Goal: Task Accomplishment & Management: Use online tool/utility

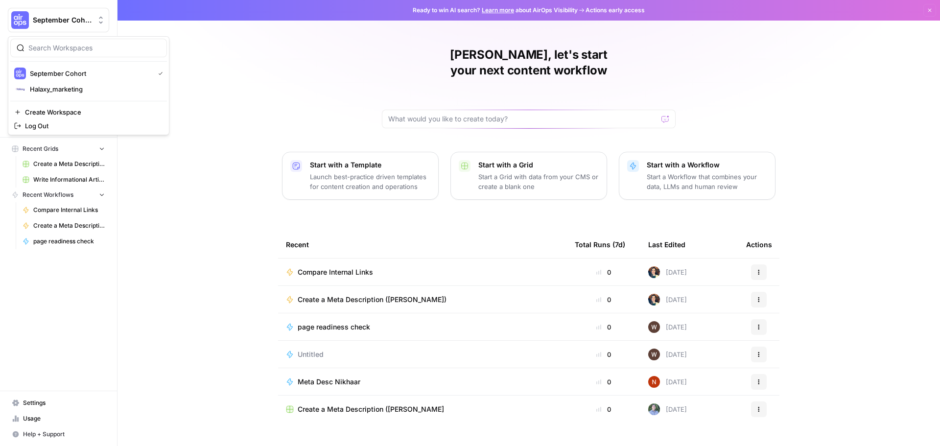
click at [65, 21] on span "September Cohort" at bounding box center [62, 20] width 59 height 10
click at [64, 75] on span "September Cohort" at bounding box center [90, 74] width 120 height 10
click at [29, 63] on span "Home" at bounding box center [64, 62] width 82 height 9
click at [98, 23] on icon "Workspace: September Cohort" at bounding box center [101, 20] width 10 height 10
click at [254, 52] on div "Jane, let's start your next content workflow Start with a Template Launch best-…" at bounding box center [528, 233] width 822 height 466
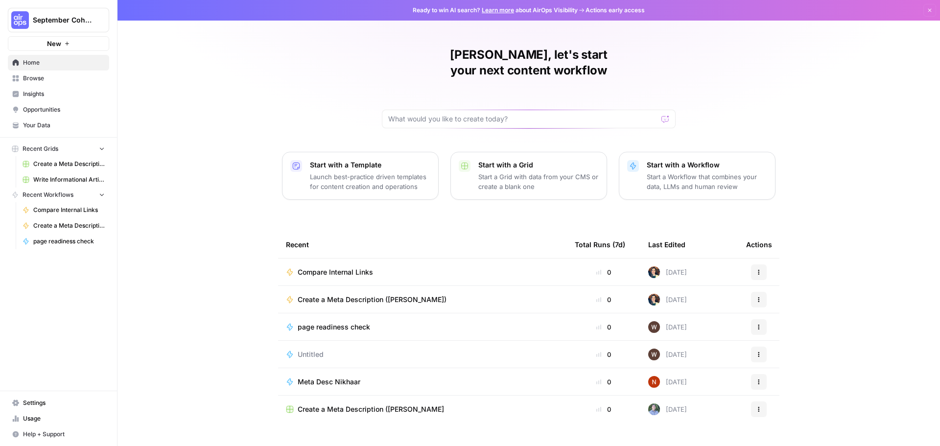
click at [69, 43] on icon "button" at bounding box center [67, 44] width 6 height 6
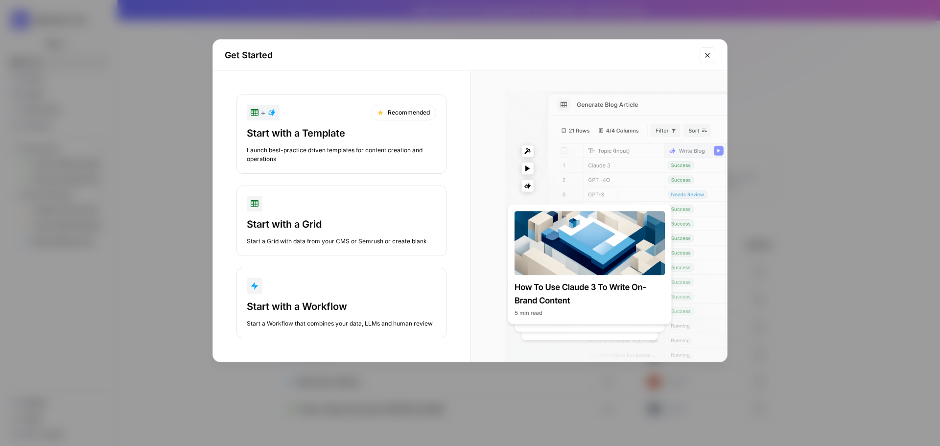
click at [711, 58] on button "Close modal" at bounding box center [708, 55] width 16 height 16
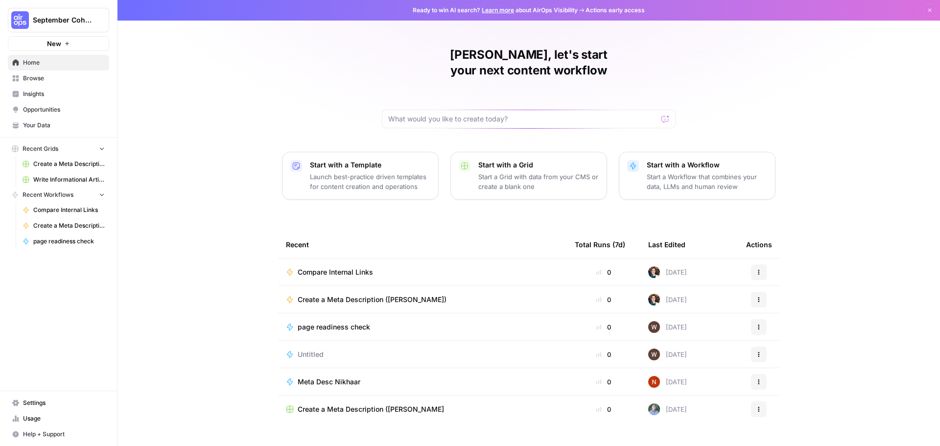
click at [47, 130] on link "Your Data" at bounding box center [58, 125] width 101 height 16
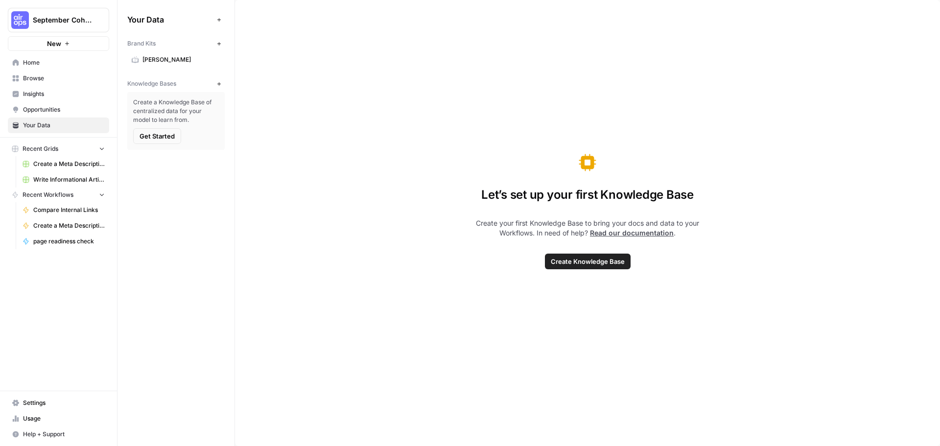
click at [43, 113] on span "Opportunities" at bounding box center [64, 109] width 82 height 9
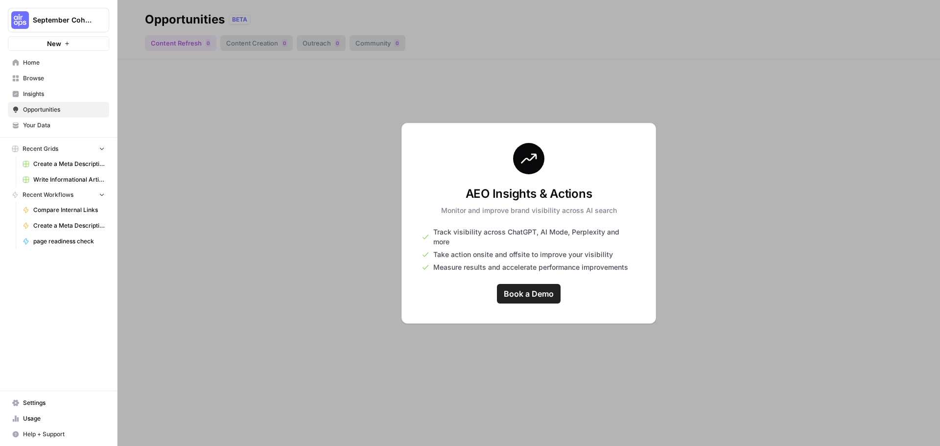
click at [44, 100] on link "Insights" at bounding box center [58, 94] width 101 height 16
click at [37, 76] on span "Browse" at bounding box center [64, 78] width 82 height 9
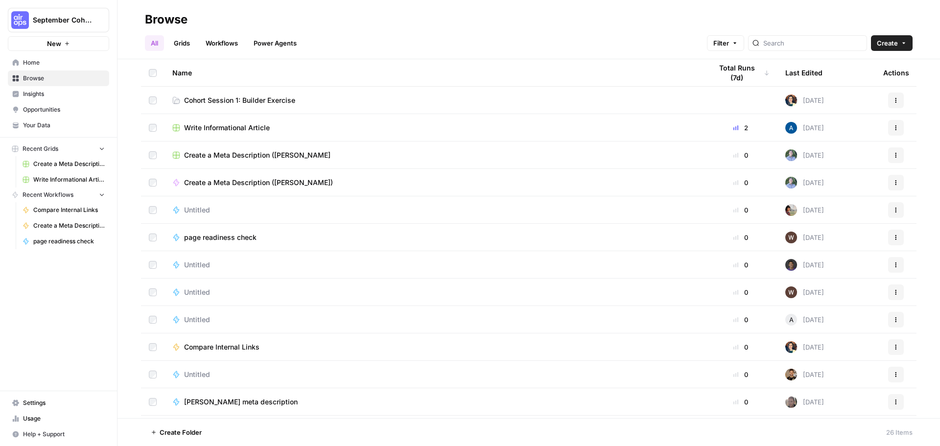
click at [35, 59] on span "Home" at bounding box center [64, 62] width 82 height 9
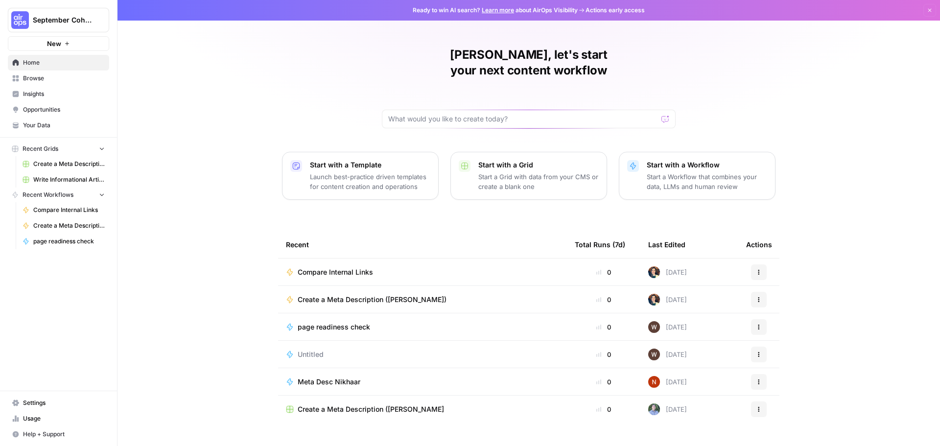
click at [23, 22] on img "Workspace: September Cohort" at bounding box center [20, 20] width 18 height 18
click at [25, 76] on img "button" at bounding box center [20, 74] width 12 height 12
click at [48, 79] on span "Browse" at bounding box center [64, 78] width 82 height 9
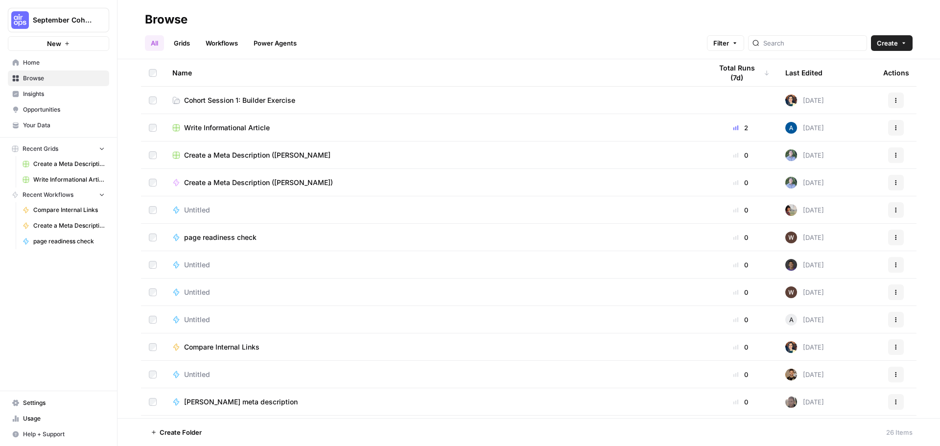
click at [67, 22] on span "September Cohort" at bounding box center [62, 20] width 59 height 10
click at [67, 71] on span "September Cohort" at bounding box center [90, 74] width 120 height 10
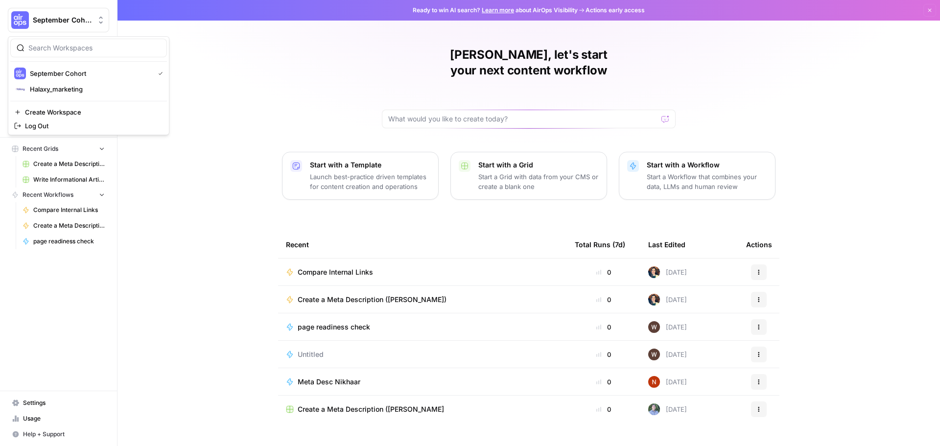
click at [99, 23] on icon "Workspace: September Cohort" at bounding box center [101, 20] width 10 height 10
click at [236, 80] on div "Jane, let's start your next content workflow Start with a Template Launch best-…" at bounding box center [528, 233] width 822 height 466
click at [319, 267] on span "Compare Internal Links" at bounding box center [335, 272] width 75 height 10
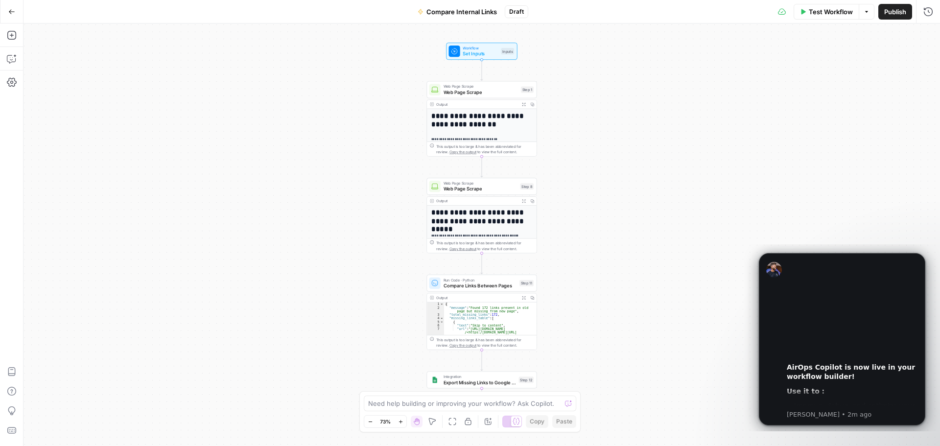
click at [12, 13] on icon "button" at bounding box center [11, 11] width 7 height 7
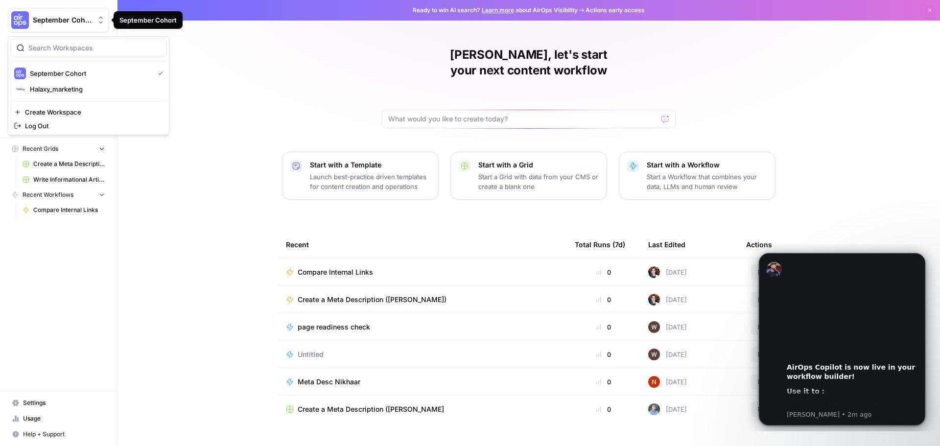
click at [77, 23] on span "September Cohort" at bounding box center [62, 20] width 59 height 10
click at [58, 281] on div "September Cohort New Home Browse Insights Opportunities Your Data Recent Grids …" at bounding box center [58, 223] width 117 height 446
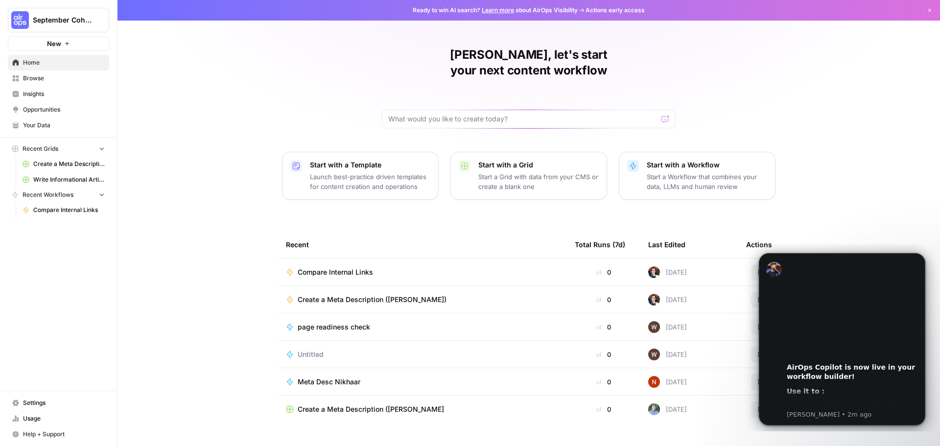
click at [34, 64] on span "Home" at bounding box center [64, 62] width 82 height 9
